Goal: Book appointment/travel/reservation

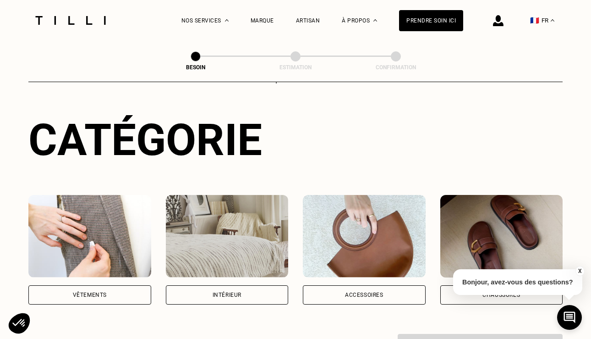
scroll to position [80, 0]
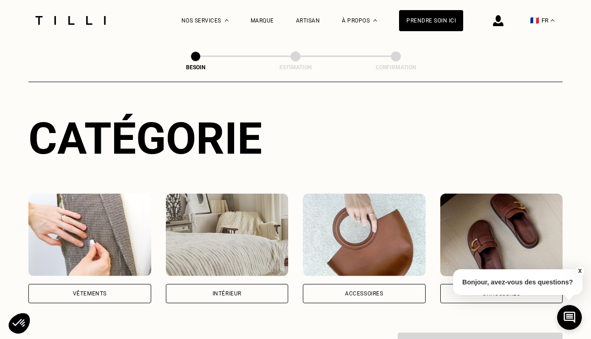
click at [98, 290] on div "Vêtements" at bounding box center [90, 292] width 34 height 5
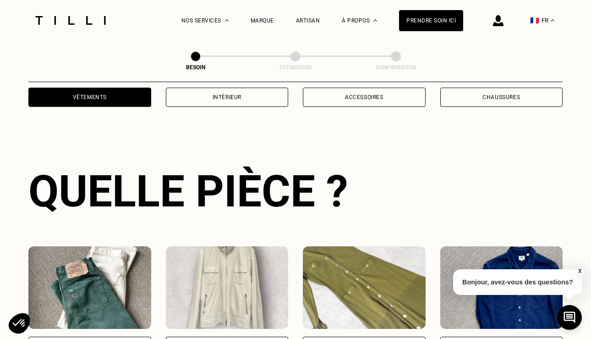
scroll to position [298, 0]
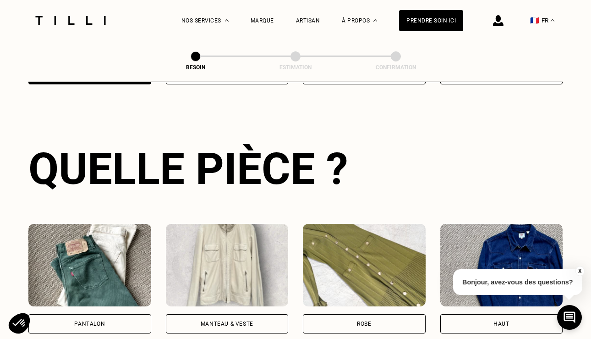
click at [111, 314] on div "Pantalon" at bounding box center [89, 323] width 123 height 19
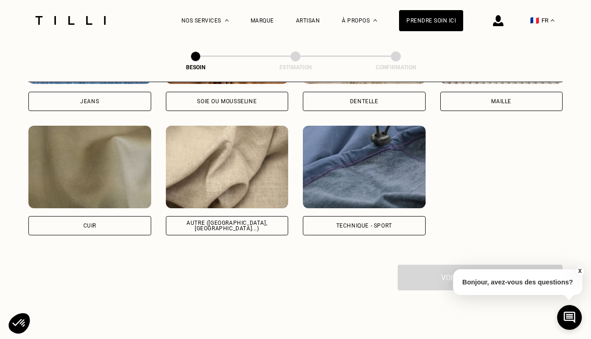
scroll to position [1082, 0]
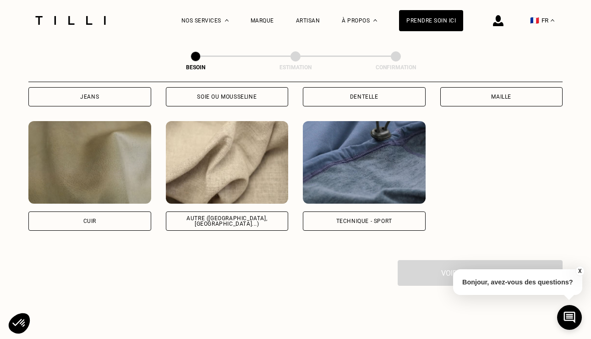
click at [254, 215] on div "Autre ([GEOGRAPHIC_DATA], [GEOGRAPHIC_DATA]...)" at bounding box center [227, 220] width 107 height 11
select select "FR"
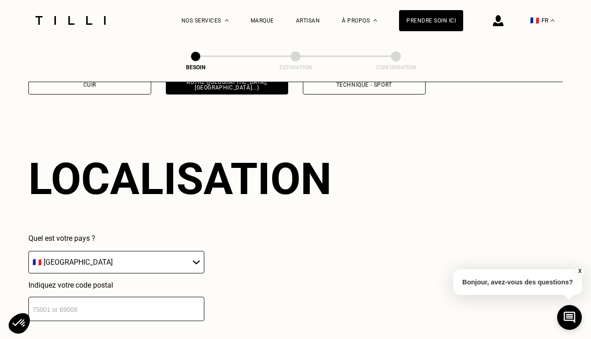
scroll to position [1229, 0]
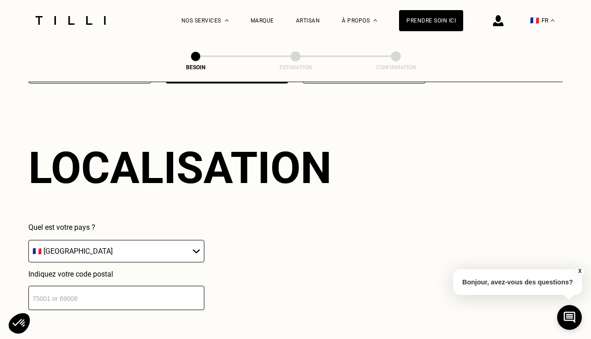
click at [160, 254] on div "Quel est votre pays ? 🇩🇪 [GEOGRAPHIC_DATA] 🇦🇹 [GEOGRAPHIC_DATA] 🇧🇪 [GEOGRAPHIC_…" at bounding box center [116, 266] width 176 height 87
click at [147, 247] on select "🇩🇪 [GEOGRAPHIC_DATA] 🇦🇹 [GEOGRAPHIC_DATA] 🇧🇪 [GEOGRAPHIC_DATA] 🇧🇬 Bulgarie 🇨🇾 C…" at bounding box center [116, 251] width 176 height 22
click at [120, 289] on input "number" at bounding box center [116, 297] width 176 height 24
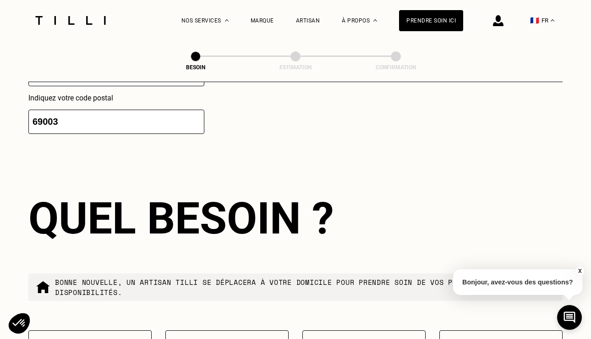
scroll to position [1399, 0]
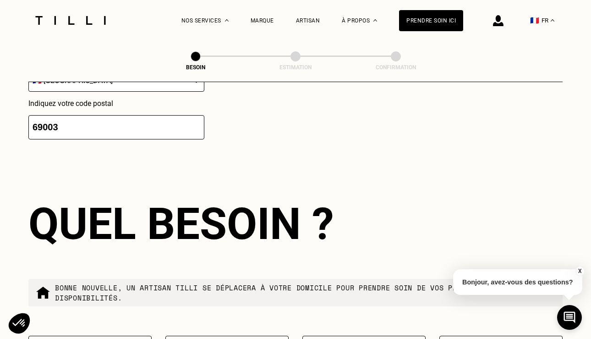
drag, startPoint x: 112, startPoint y: 114, endPoint x: 16, endPoint y: 114, distance: 96.2
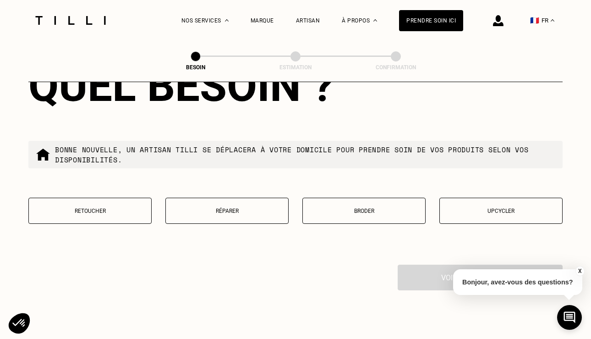
scroll to position [1547, 0]
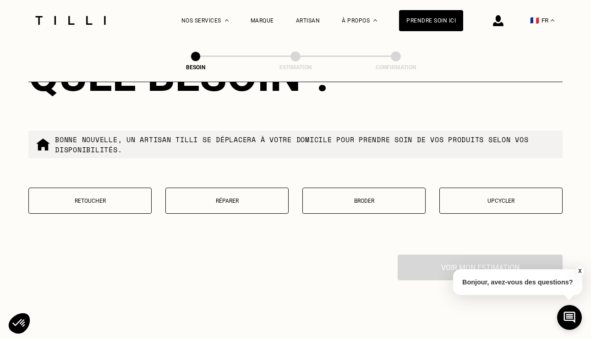
type input "13004"
click at [120, 204] on button "Retoucher" at bounding box center [89, 200] width 123 height 26
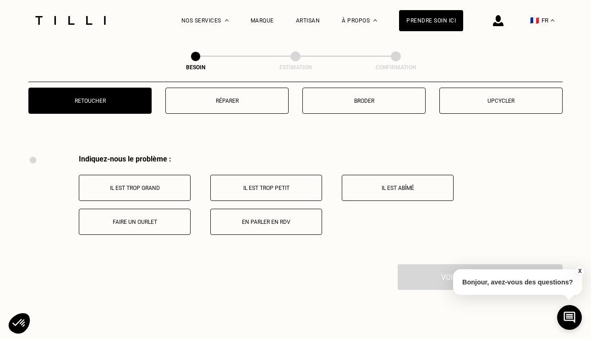
scroll to position [1689, 0]
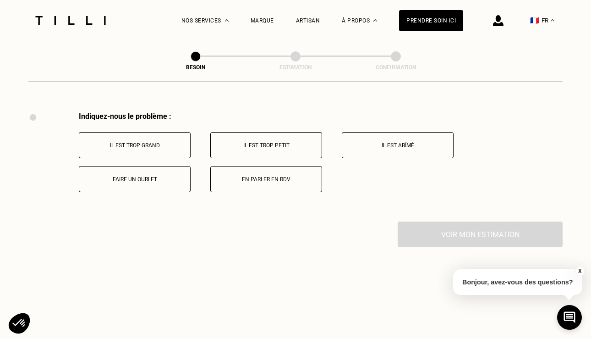
click at [160, 140] on button "Il est trop grand" at bounding box center [135, 145] width 112 height 26
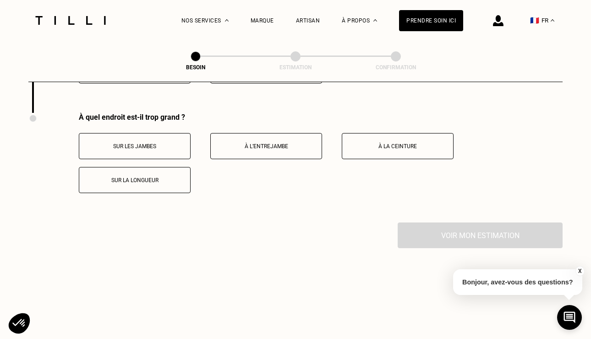
scroll to position [1799, 0]
click at [158, 140] on button "Sur les jambes" at bounding box center [135, 145] width 112 height 26
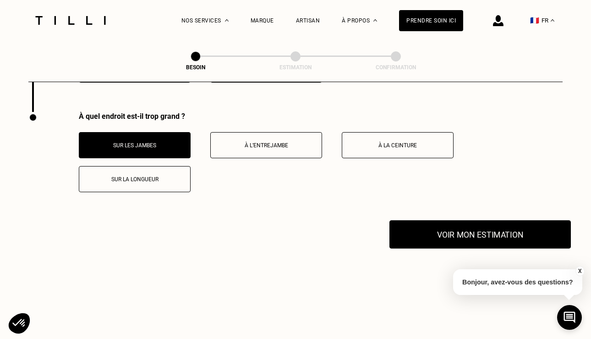
click at [463, 220] on button "Voir mon estimation" at bounding box center [479, 234] width 181 height 28
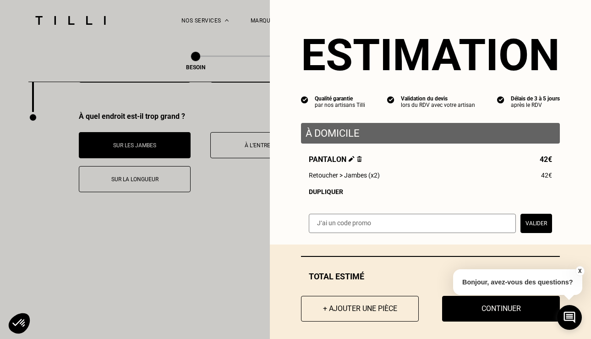
scroll to position [6, 0]
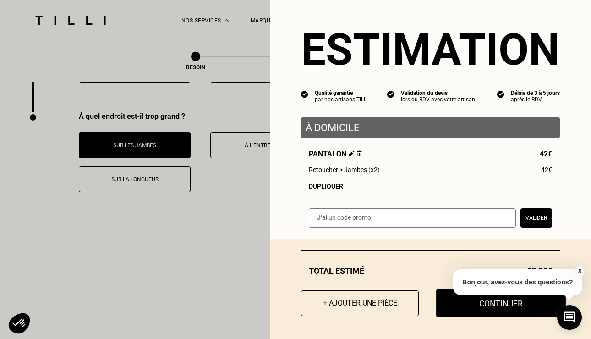
click at [487, 305] on button "Continuer" at bounding box center [501, 303] width 130 height 28
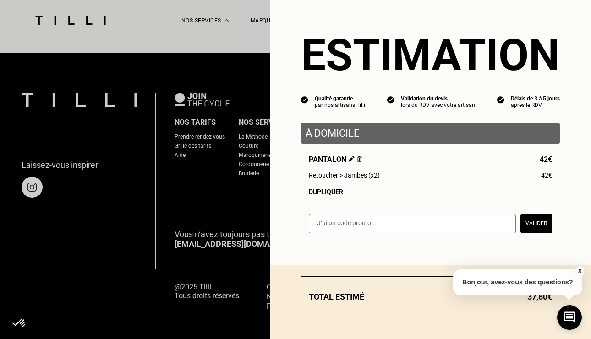
scroll to position [0, 0]
select select "FR"
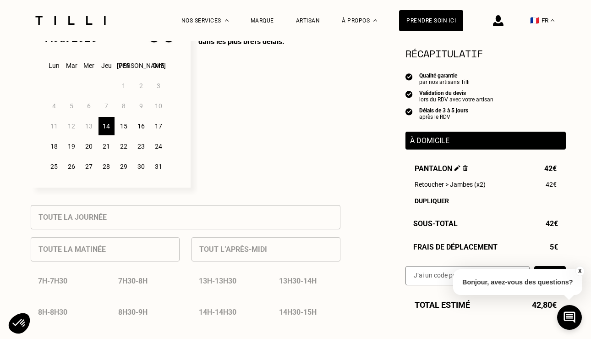
scroll to position [259, 0]
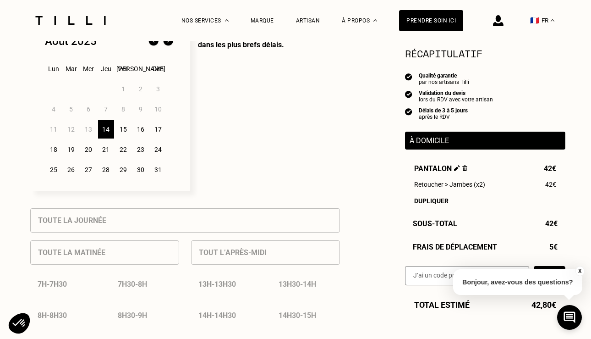
click at [131, 131] on div "15" at bounding box center [123, 129] width 16 height 18
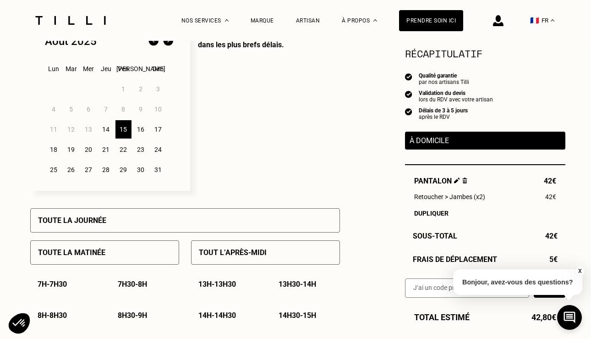
click at [108, 130] on div "14" at bounding box center [106, 129] width 16 height 18
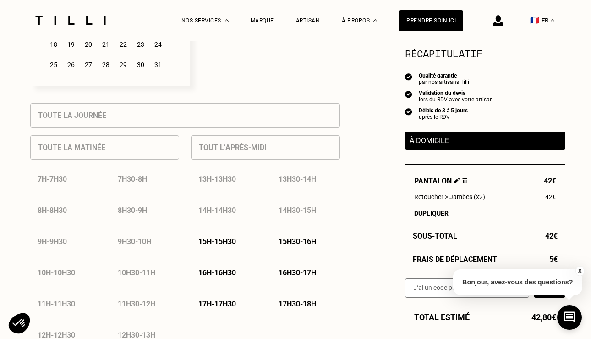
scroll to position [368, 0]
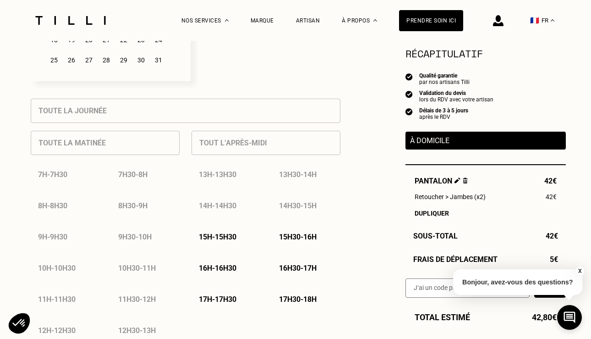
click at [227, 230] on div "15h - 15h30" at bounding box center [225, 236] width 69 height 23
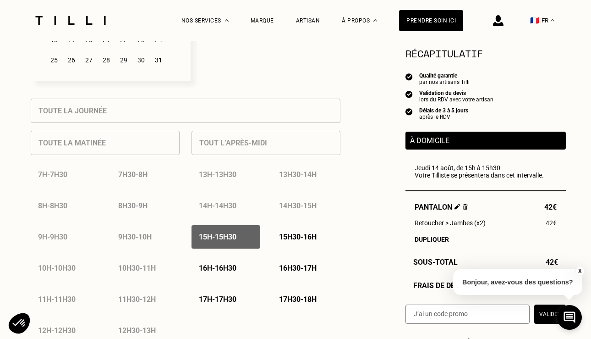
click at [289, 235] on p "15h30 - 16h" at bounding box center [298, 236] width 38 height 9
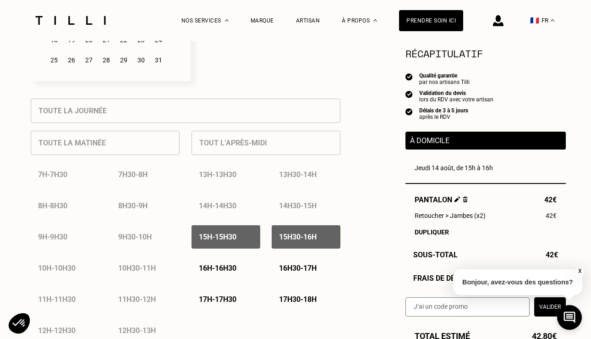
click at [219, 256] on div "13h - 13h30 13h30 - 14h 14h - 14h30 14h30 - 15h 15h - 15h30 15h30 - 16h 16h - 1…" at bounding box center [265, 237] width 149 height 148
click at [230, 268] on p "16h - 16h30" at bounding box center [218, 267] width 38 height 9
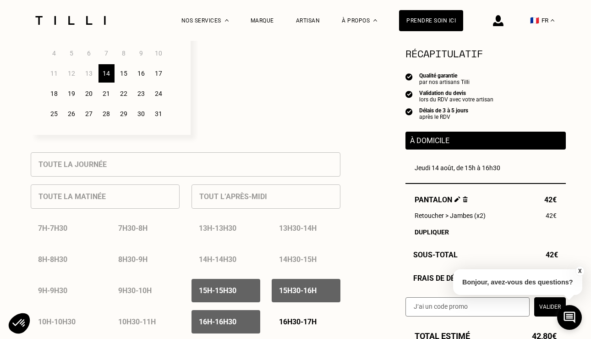
scroll to position [291, 0]
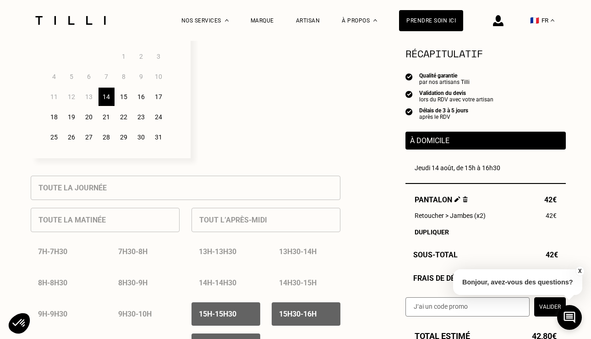
click at [126, 97] on div "15" at bounding box center [124, 96] width 16 height 18
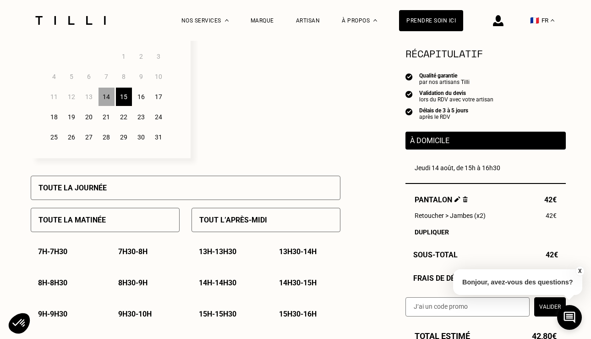
click at [232, 220] on p "Tout l’après-midi" at bounding box center [233, 219] width 68 height 9
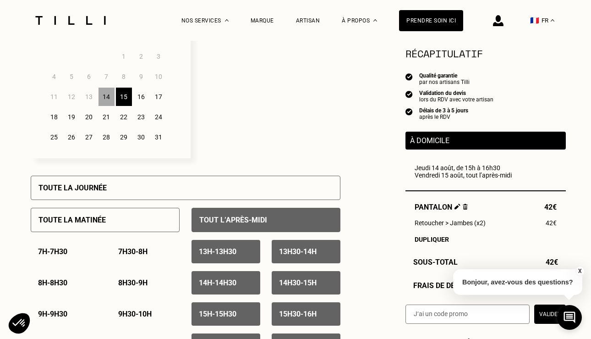
click at [226, 192] on div "Toute la journée" at bounding box center [186, 187] width 310 height 24
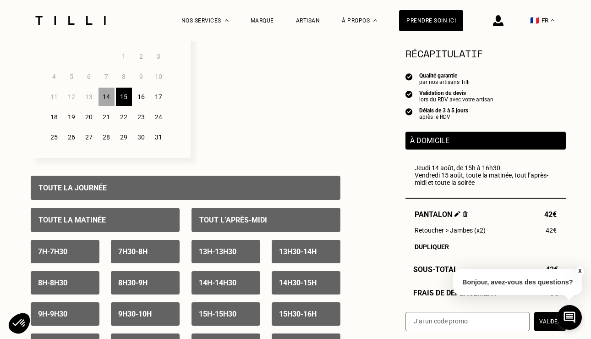
click at [137, 93] on div "16" at bounding box center [141, 96] width 16 height 18
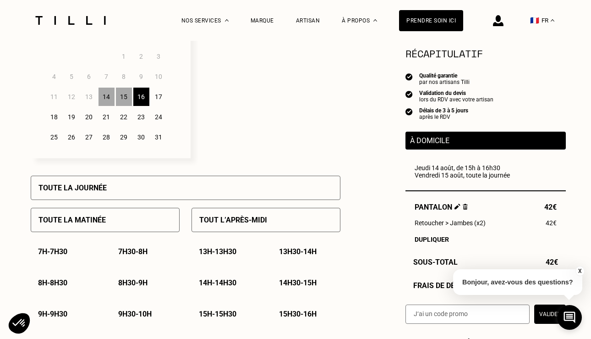
click at [50, 115] on div "18" at bounding box center [54, 117] width 16 height 18
click at [109, 191] on div "Toute la journée" at bounding box center [186, 187] width 310 height 24
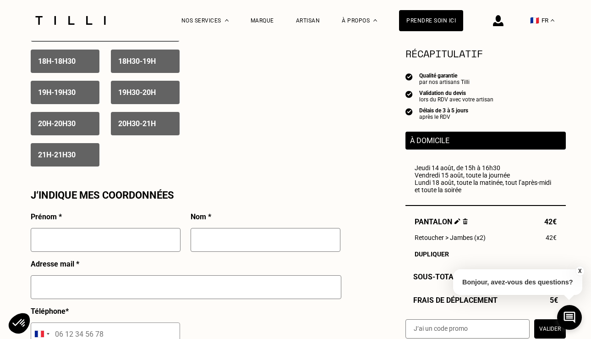
scroll to position [698, 0]
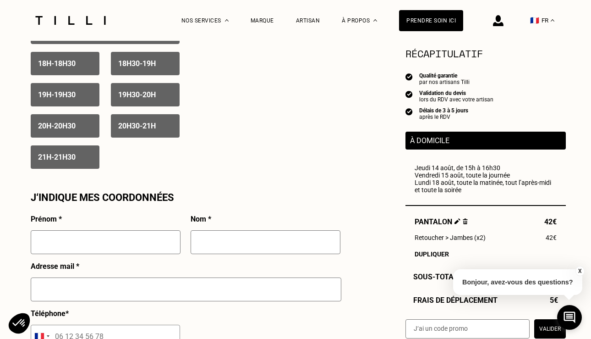
click at [502, 25] on img at bounding box center [498, 20] width 11 height 11
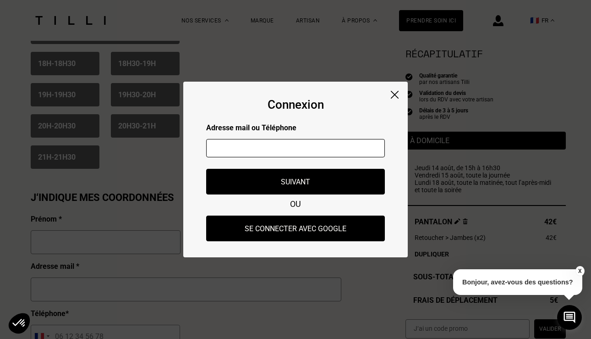
click at [323, 146] on input "text" at bounding box center [295, 148] width 179 height 18
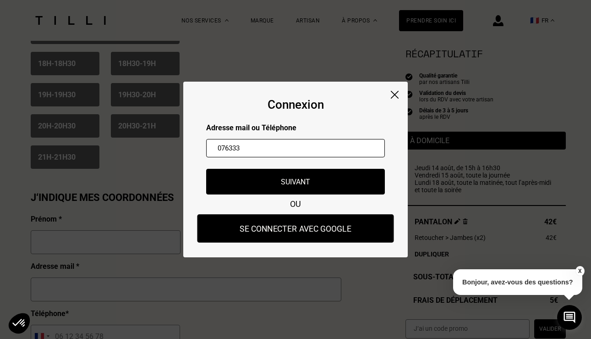
type input "076333"
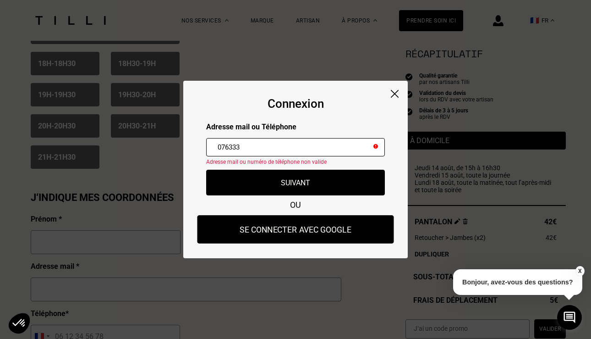
drag, startPoint x: 338, startPoint y: 215, endPoint x: 338, endPoint y: 219, distance: 4.6
click at [338, 216] on button "Se connecter avec Google" at bounding box center [295, 229] width 197 height 28
click at [338, 226] on button "Se connecter avec Google" at bounding box center [295, 229] width 197 height 28
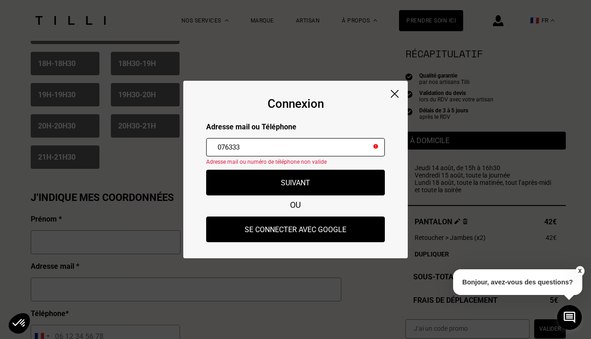
type input "[PERSON_NAME]"
type input "TASCHINI"
type input "[PERSON_NAME][EMAIL_ADDRESS][DOMAIN_NAME]"
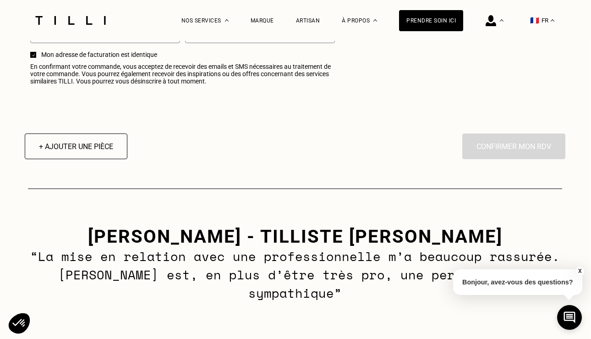
scroll to position [1243, 1]
